Goal: Task Accomplishment & Management: Use online tool/utility

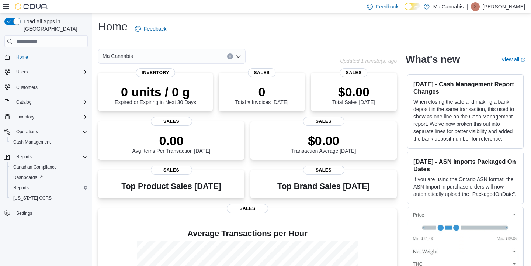
click at [22, 185] on span "Reports" at bounding box center [20, 188] width 15 height 6
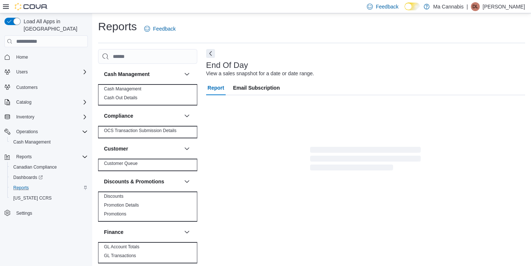
scroll to position [3, 0]
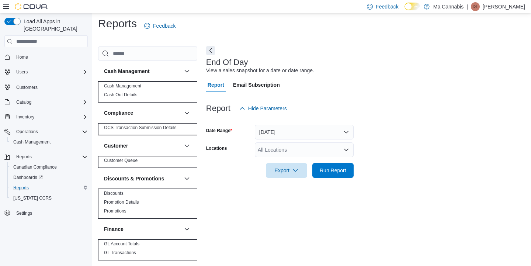
click at [323, 131] on button "Today" at bounding box center [304, 132] width 99 height 15
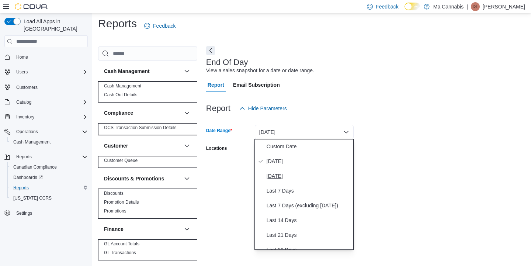
click at [280, 176] on span "Yesterday" at bounding box center [309, 176] width 84 height 9
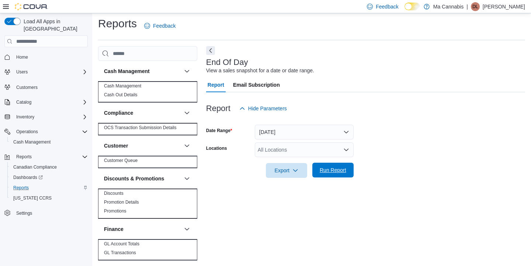
click at [327, 169] on span "Run Report" at bounding box center [333, 169] width 27 height 7
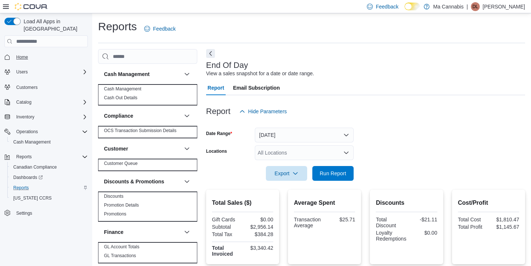
click at [24, 54] on span "Home" at bounding box center [22, 57] width 12 height 6
